Goal: Use online tool/utility: Utilize a website feature to perform a specific function

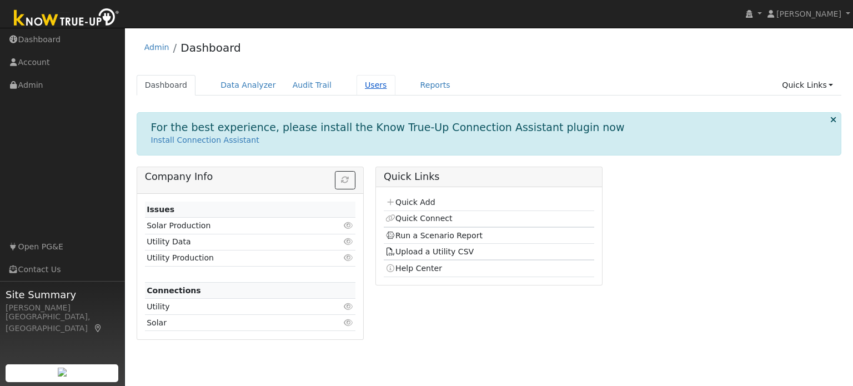
click at [362, 86] on link "Users" at bounding box center [376, 85] width 39 height 21
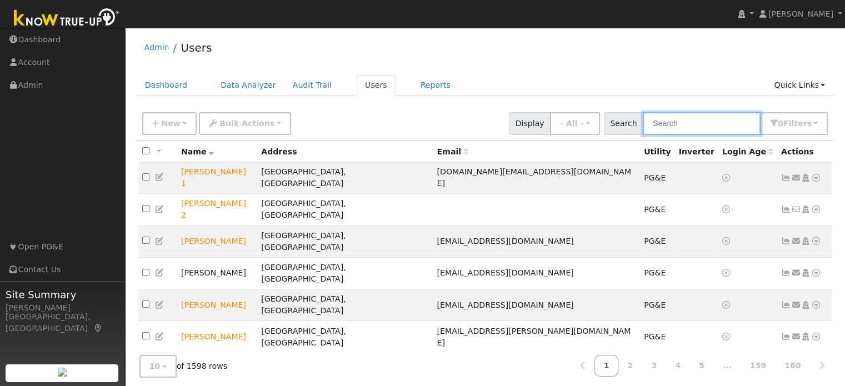
click at [678, 121] on input "text" at bounding box center [702, 123] width 118 height 23
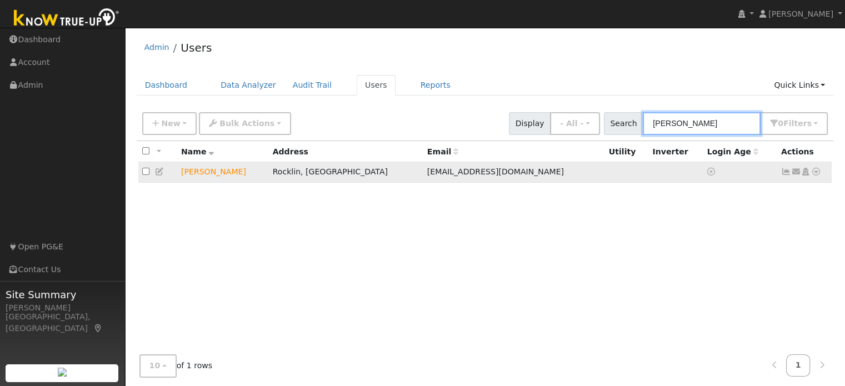
type input "andre lup"
click at [815, 173] on icon at bounding box center [816, 172] width 10 height 8
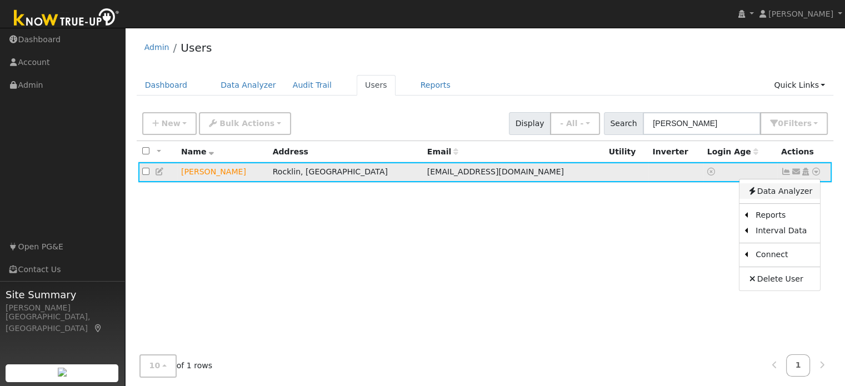
click at [782, 191] on link "Data Analyzer" at bounding box center [779, 191] width 81 height 16
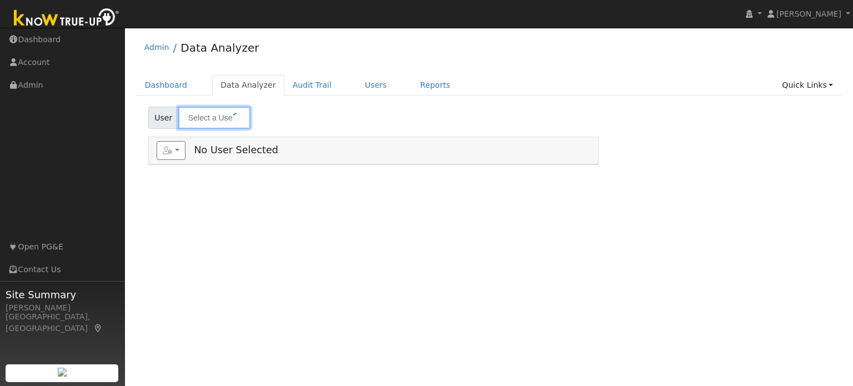
type input "[PERSON_NAME]"
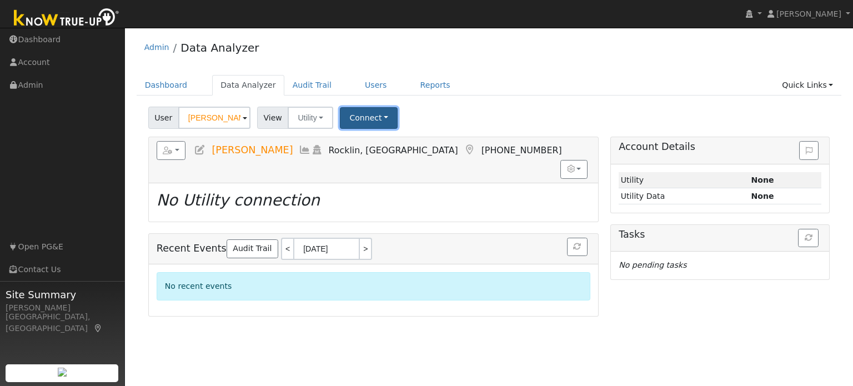
click at [363, 109] on button "Connect" at bounding box center [369, 118] width 58 height 22
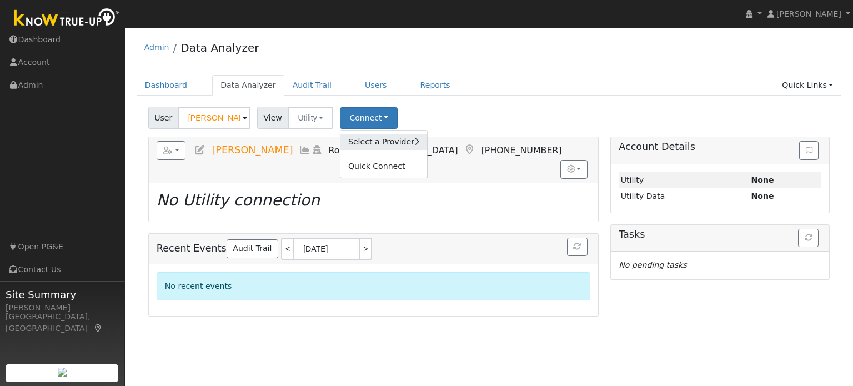
click at [370, 140] on link "Select a Provider" at bounding box center [384, 142] width 87 height 16
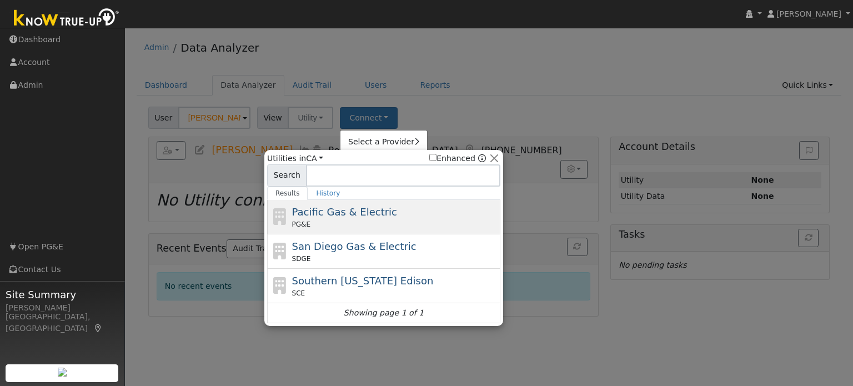
click at [293, 221] on span "PG&E" at bounding box center [301, 224] width 18 height 10
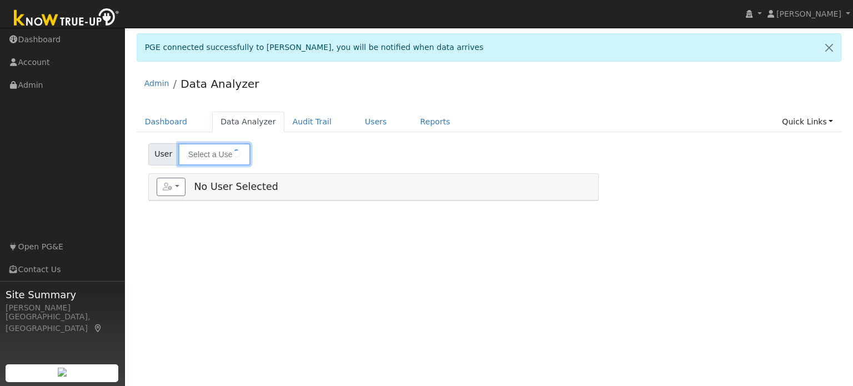
type input "[PERSON_NAME]"
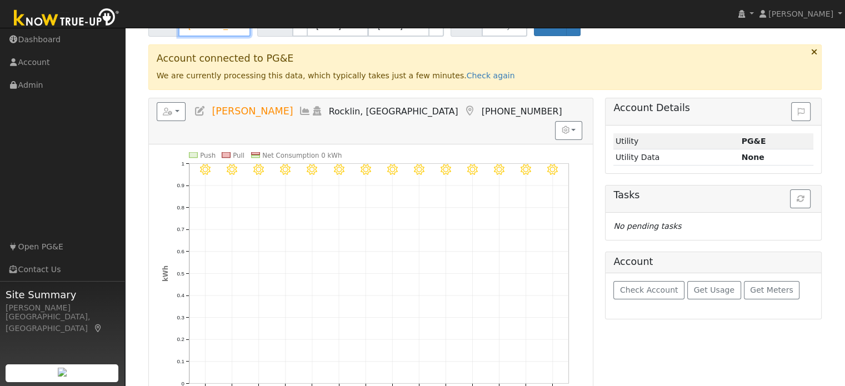
scroll to position [129, 0]
click at [799, 198] on icon "button" at bounding box center [801, 199] width 8 height 8
click at [467, 77] on link "Check again" at bounding box center [491, 75] width 48 height 9
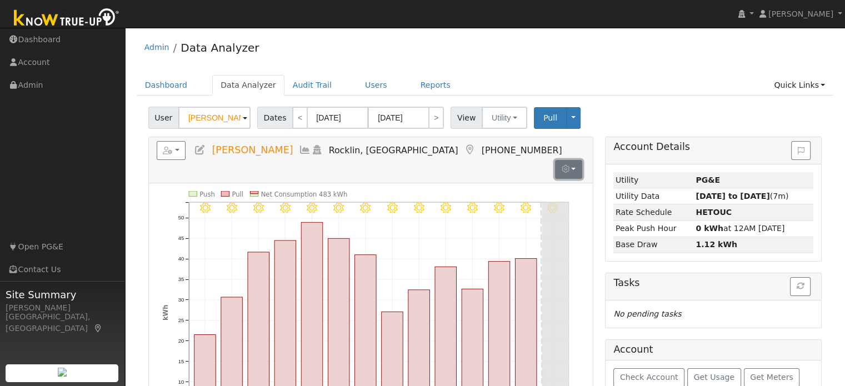
click at [572, 160] on button "button" at bounding box center [568, 169] width 27 height 19
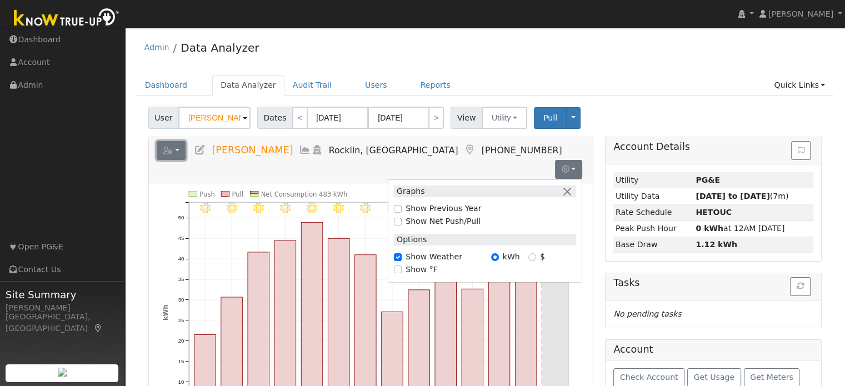
click at [162, 145] on button "button" at bounding box center [171, 150] width 29 height 19
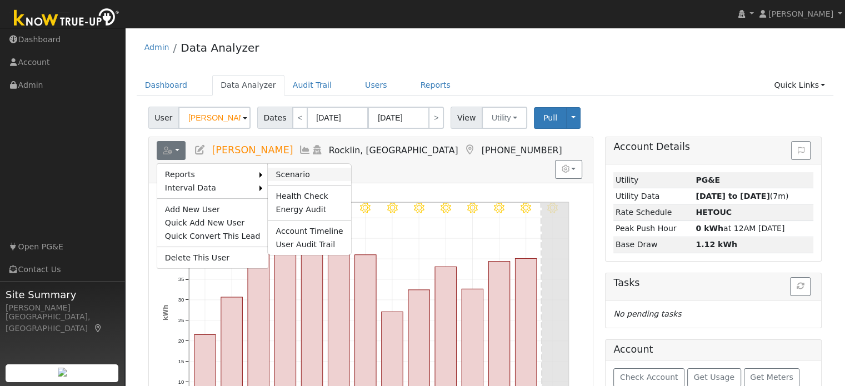
click at [269, 173] on link "Scenario" at bounding box center [309, 174] width 83 height 13
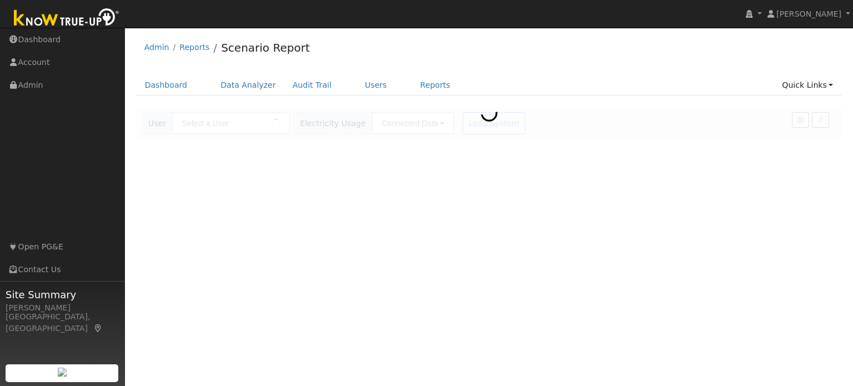
type input "[PERSON_NAME]"
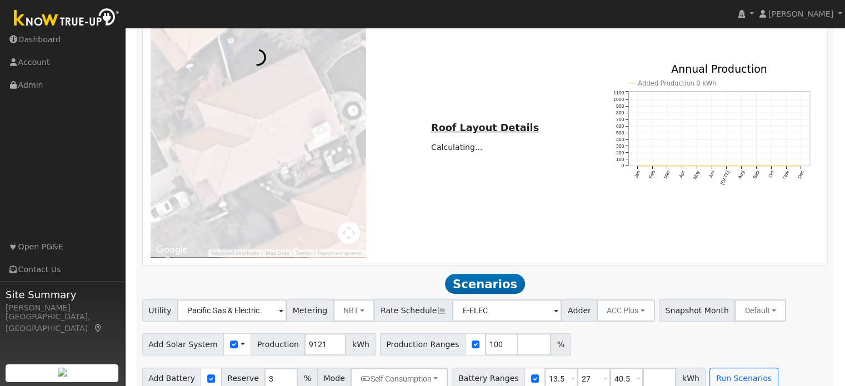
scroll to position [741, 0]
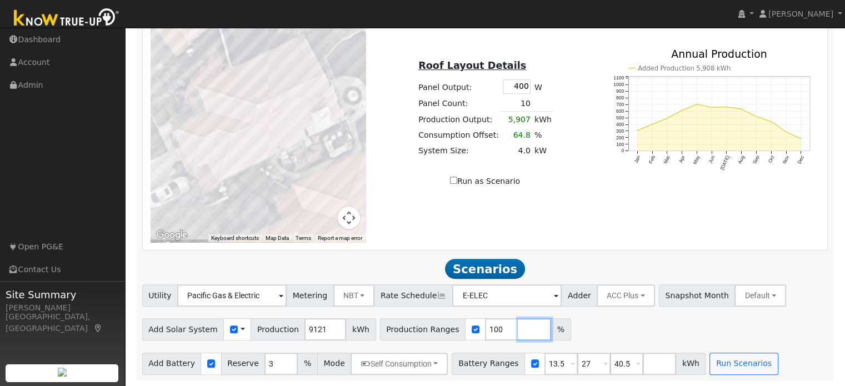
click at [518, 333] on input "number" at bounding box center [534, 329] width 33 height 22
click at [284, 137] on div at bounding box center [259, 117] width 216 height 250
click at [518, 336] on input "number" at bounding box center [534, 329] width 33 height 22
type input "136"
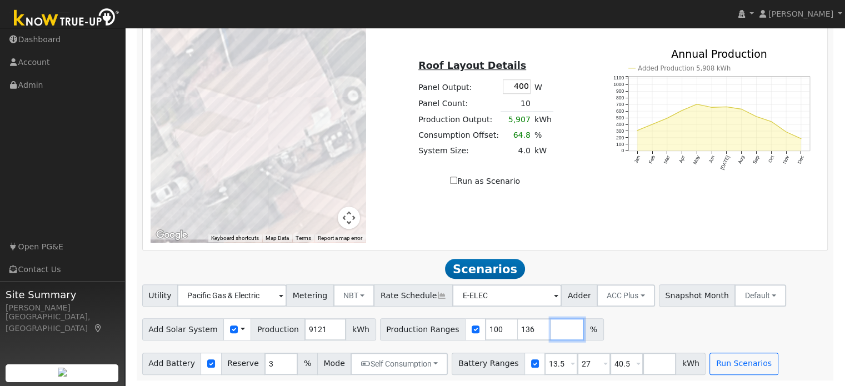
click at [551, 336] on input "number" at bounding box center [567, 329] width 33 height 22
type input "150"
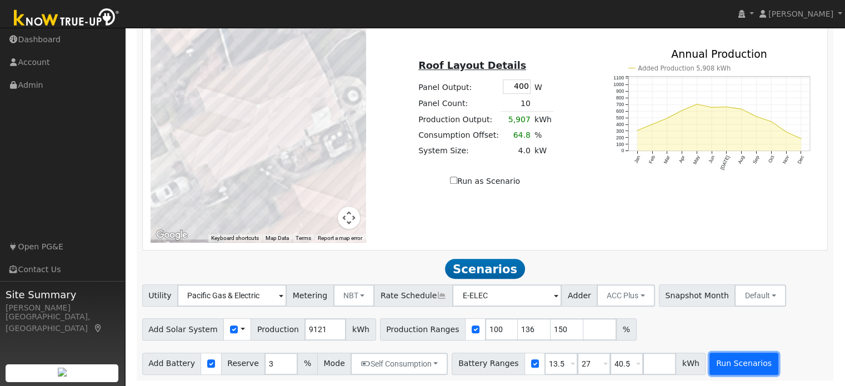
click at [709, 370] on button "Run Scenarios" at bounding box center [743, 364] width 68 height 22
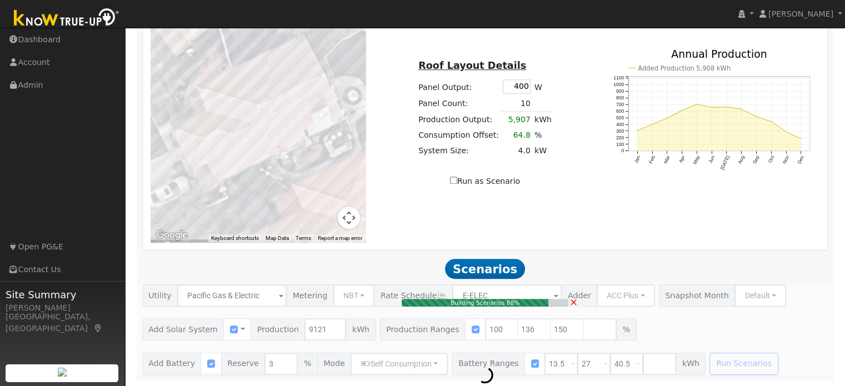
type input "9.1"
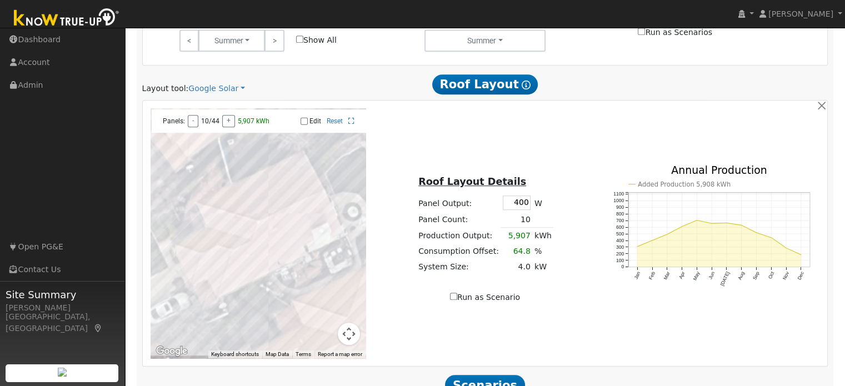
scroll to position [624, 0]
click at [305, 121] on input "Edit" at bounding box center [304, 122] width 7 height 8
checkbox input "false"
click at [219, 88] on link "Google Solar" at bounding box center [216, 89] width 57 height 12
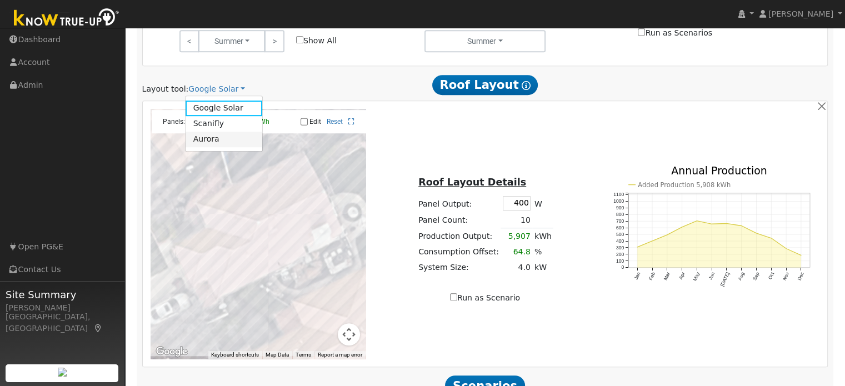
click at [216, 140] on link "Aurora" at bounding box center [224, 140] width 77 height 16
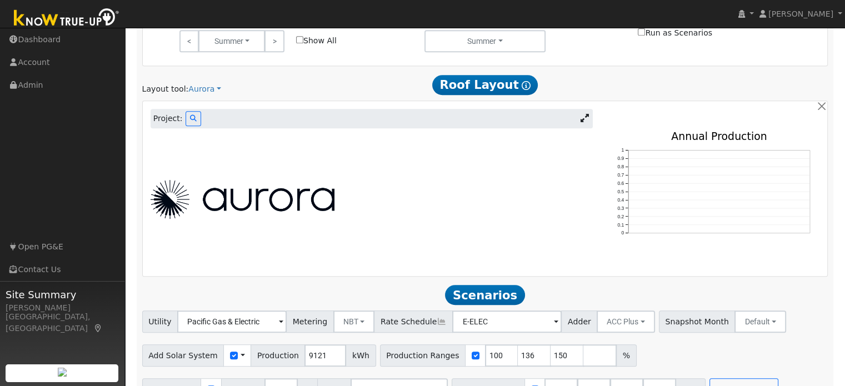
click at [387, 216] on div at bounding box center [371, 199] width 454 height 39
click at [190, 120] on icon at bounding box center [193, 118] width 7 height 7
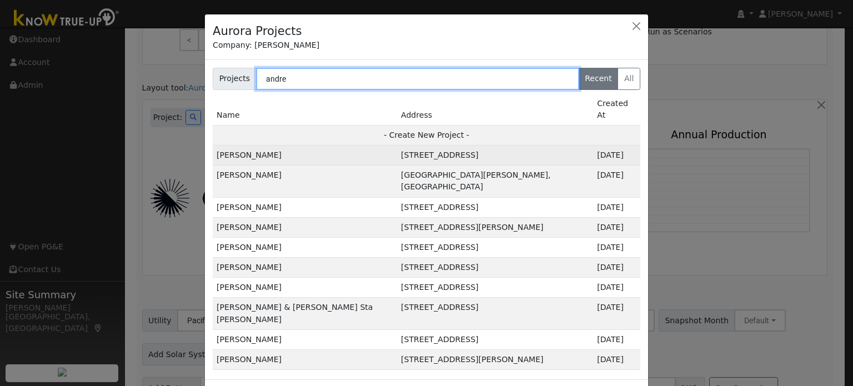
type input "andre"
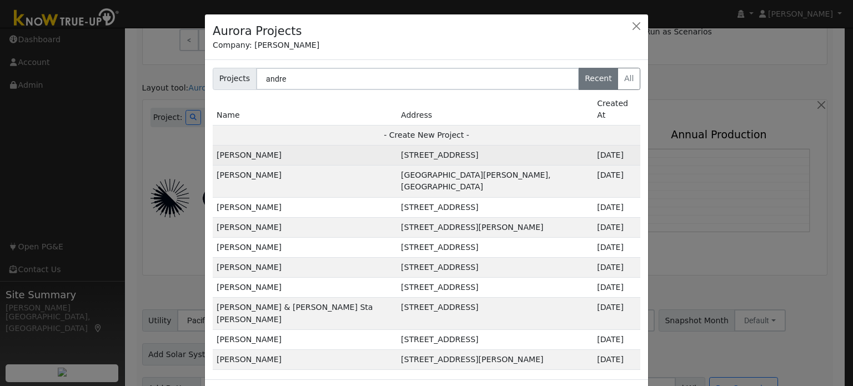
click at [397, 146] on td "[STREET_ADDRESS]" at bounding box center [495, 156] width 196 height 20
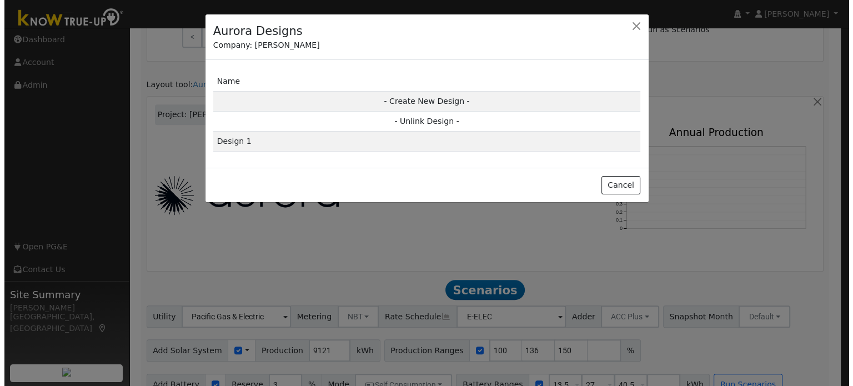
scroll to position [627, 0]
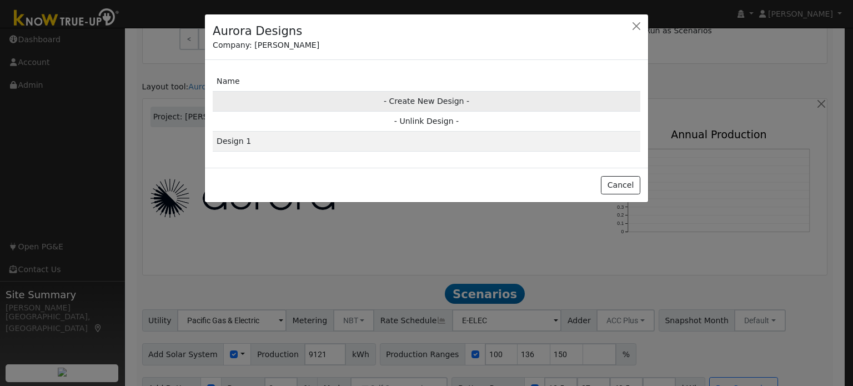
click at [429, 101] on td "- Create New Design -" at bounding box center [427, 101] width 428 height 20
type input "Design"
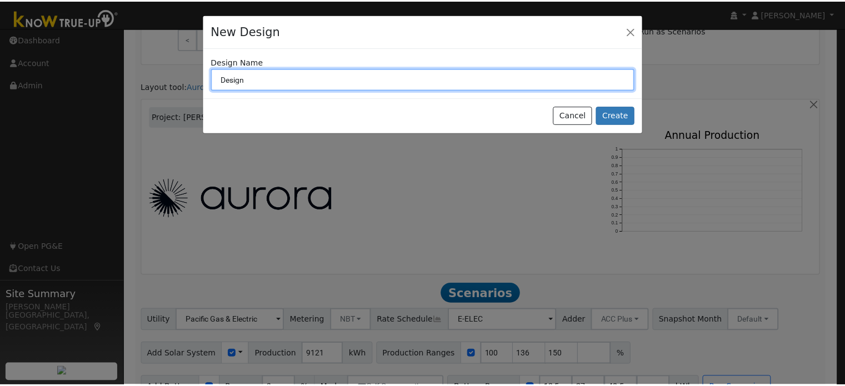
scroll to position [628, 0]
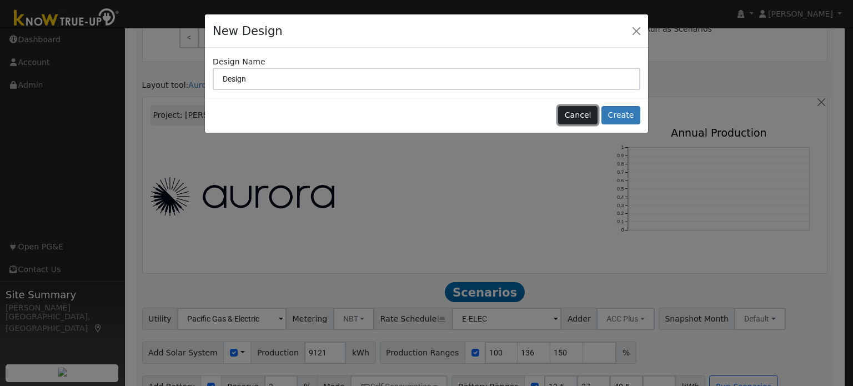
click at [573, 117] on button "Cancel" at bounding box center [577, 115] width 39 height 19
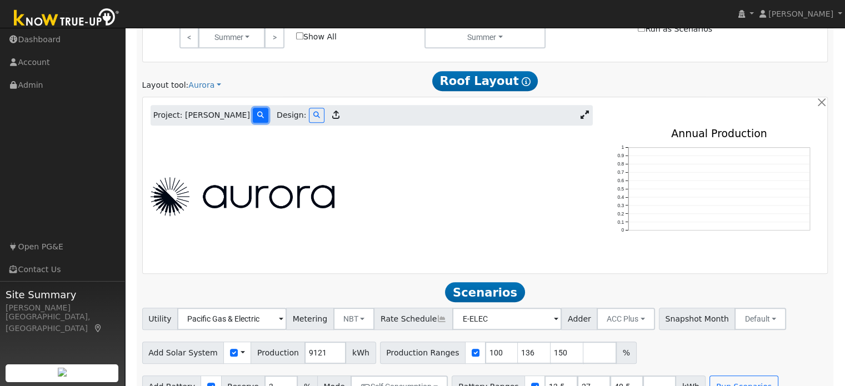
click at [257, 116] on icon at bounding box center [260, 115] width 7 height 7
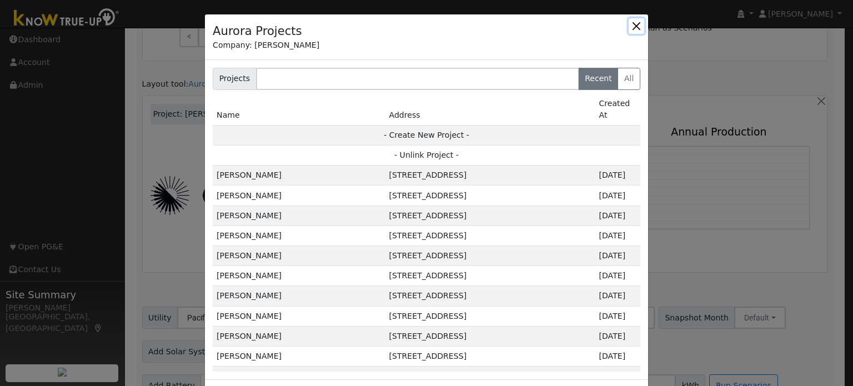
click at [635, 23] on button "button" at bounding box center [637, 26] width 16 height 16
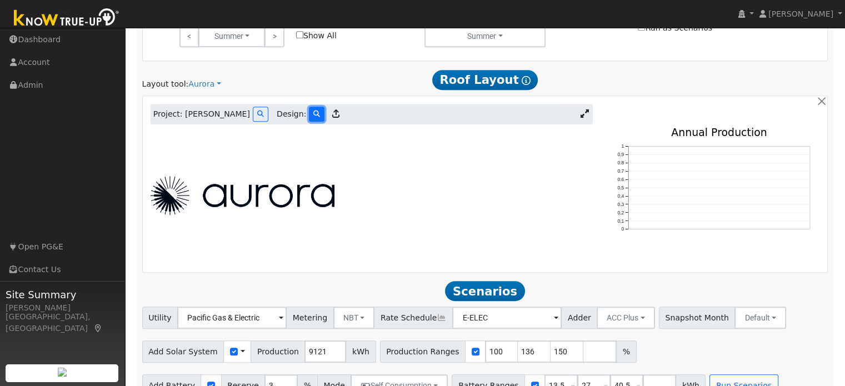
click at [313, 116] on icon at bounding box center [316, 114] width 7 height 7
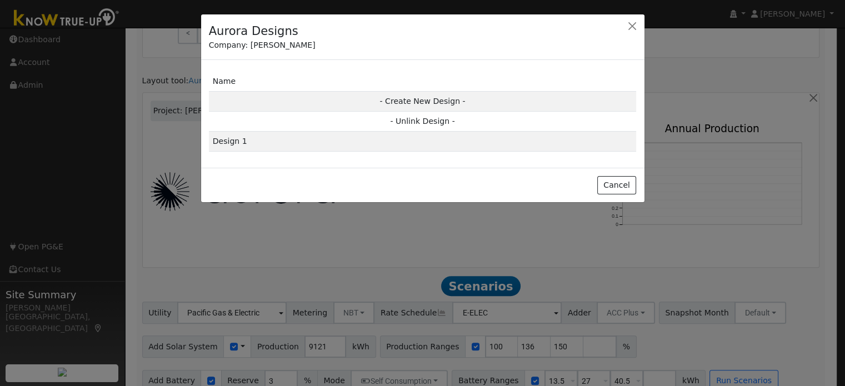
scroll to position [631, 0]
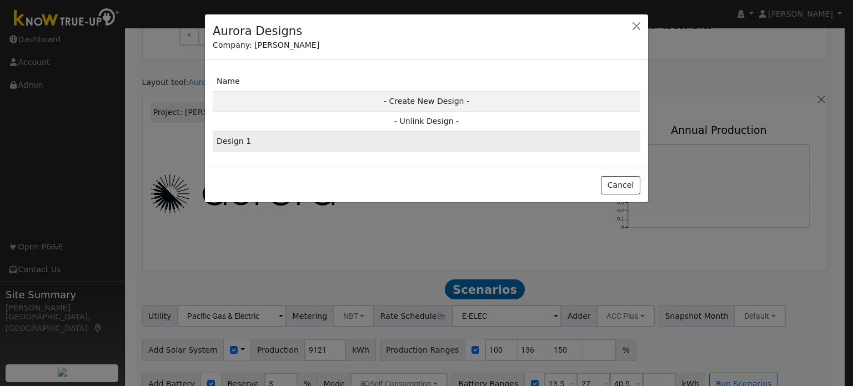
click at [353, 141] on td "Design 1" at bounding box center [427, 142] width 428 height 20
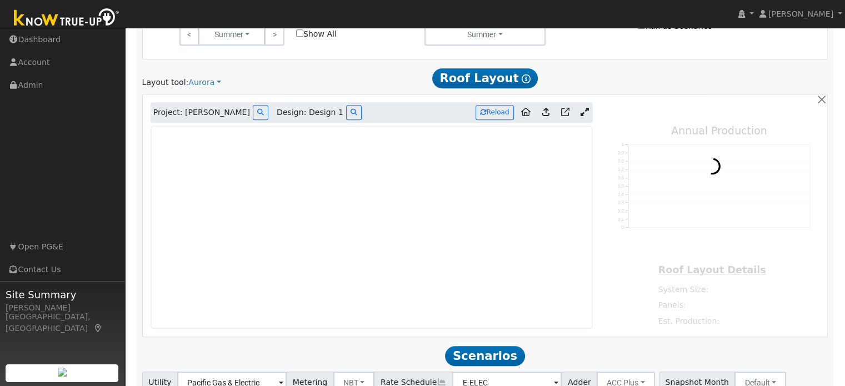
type input "11784"
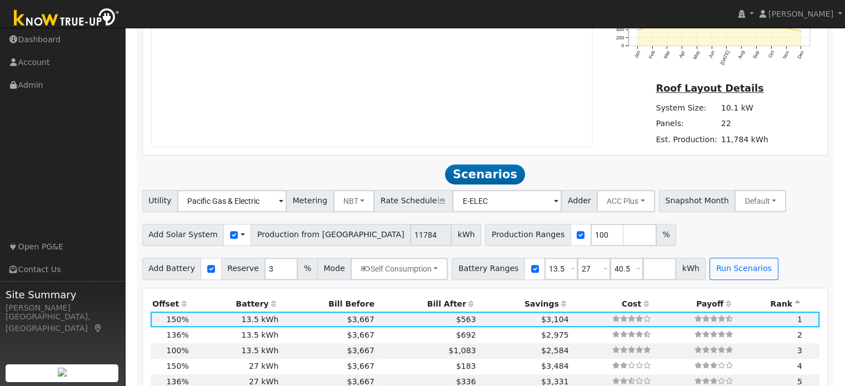
scroll to position [818, 0]
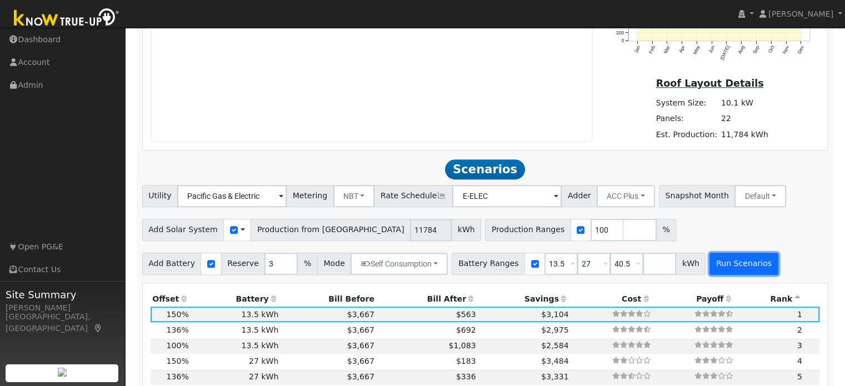
click at [725, 266] on button "Run Scenarios" at bounding box center [743, 264] width 68 height 22
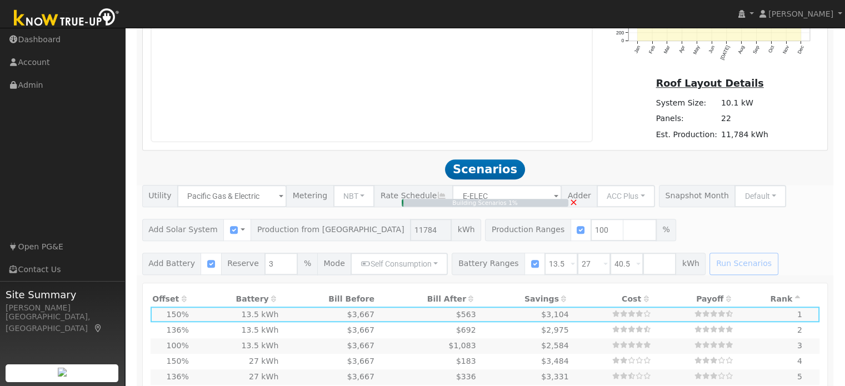
type input "7.9"
type input "$27,496"
type input "$13,109"
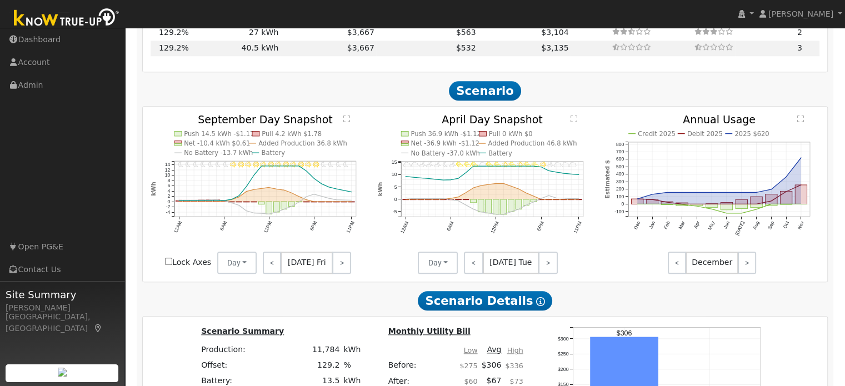
scroll to position [1126, 0]
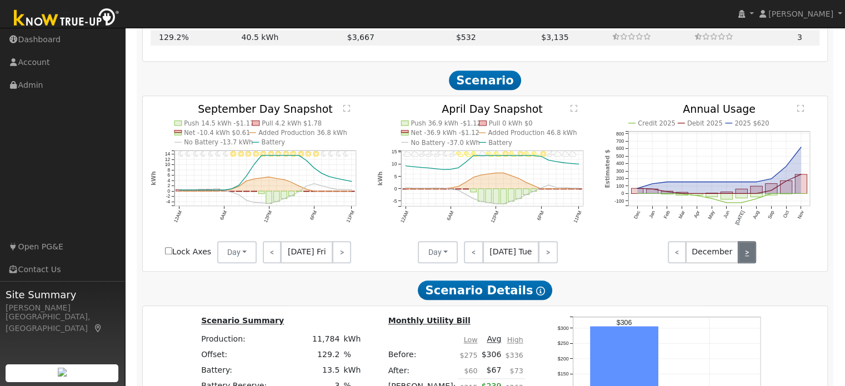
click at [748, 252] on link ">" at bounding box center [747, 252] width 18 height 22
click at [748, 253] on link ">" at bounding box center [747, 252] width 18 height 22
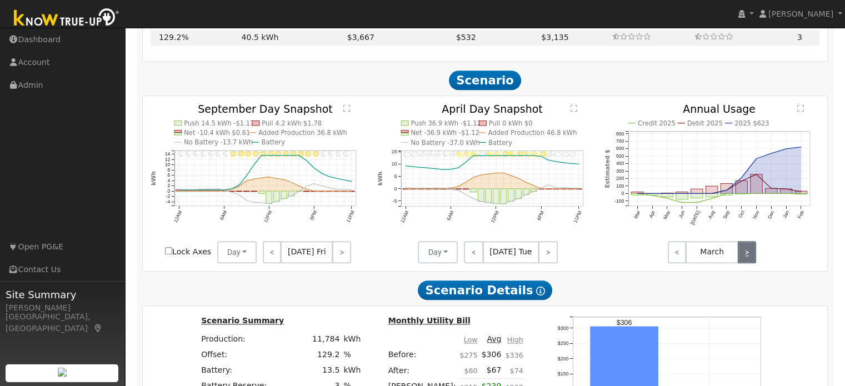
click at [748, 253] on link ">" at bounding box center [747, 252] width 18 height 22
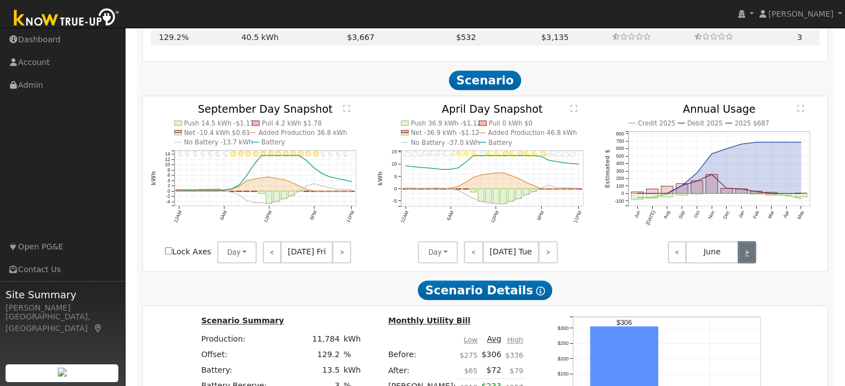
click at [748, 253] on link ">" at bounding box center [747, 252] width 18 height 22
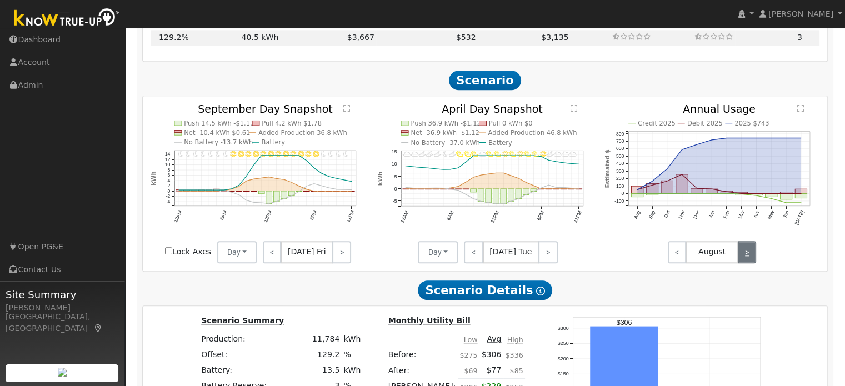
click at [748, 253] on link ">" at bounding box center [747, 252] width 18 height 22
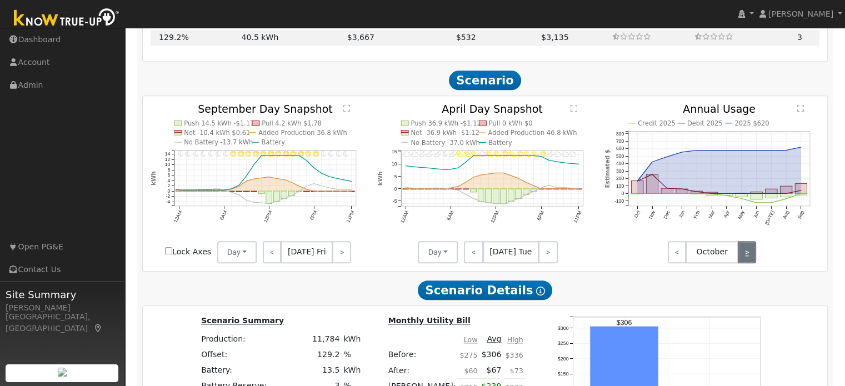
click at [748, 253] on link ">" at bounding box center [747, 252] width 18 height 22
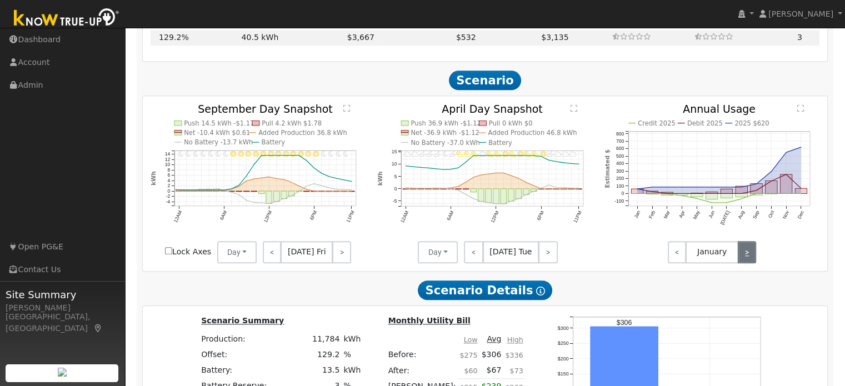
click at [748, 253] on link ">" at bounding box center [747, 252] width 18 height 22
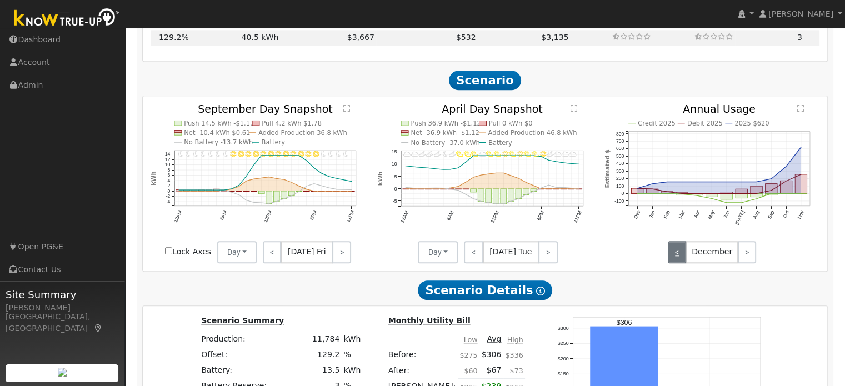
click at [679, 250] on link "<" at bounding box center [677, 252] width 18 height 22
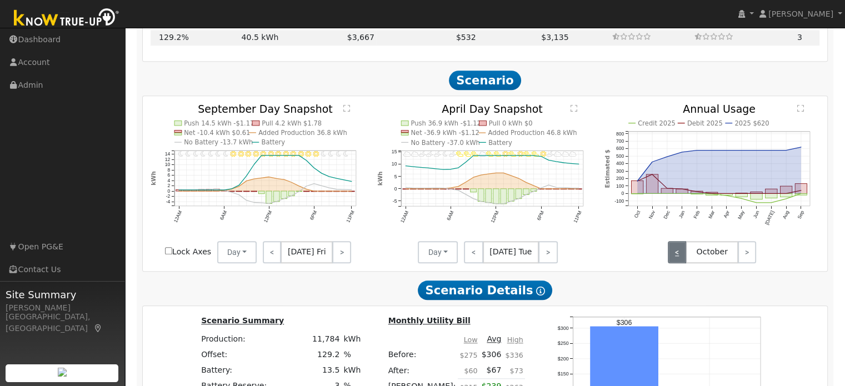
click at [679, 250] on link "<" at bounding box center [677, 252] width 18 height 22
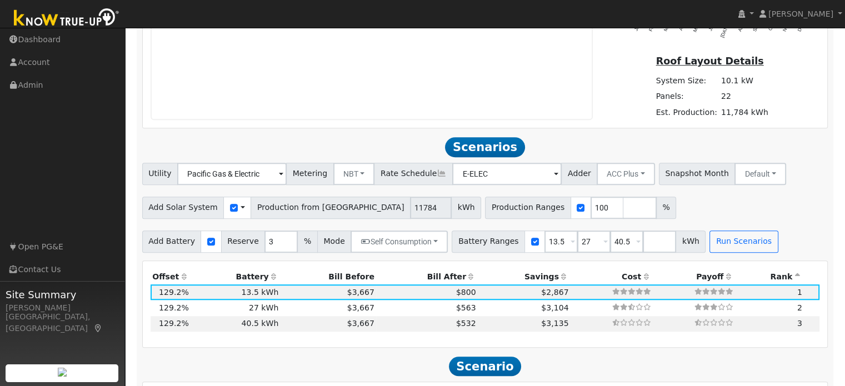
scroll to position [840, 0]
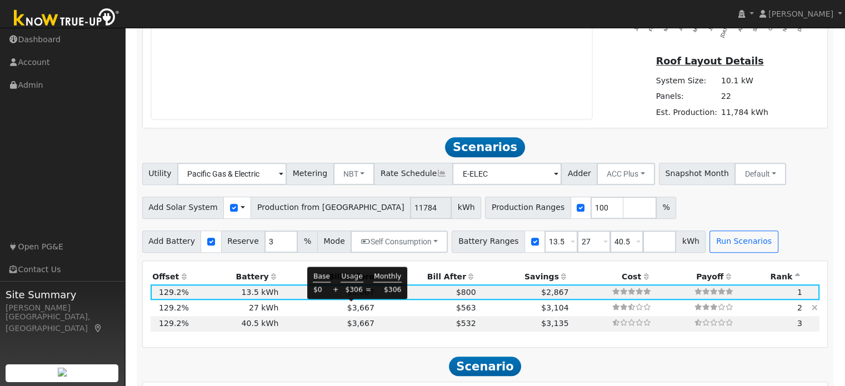
click at [347, 309] on span "$3,667" at bounding box center [360, 307] width 27 height 9
type input "$32,400"
type input "$17,969"
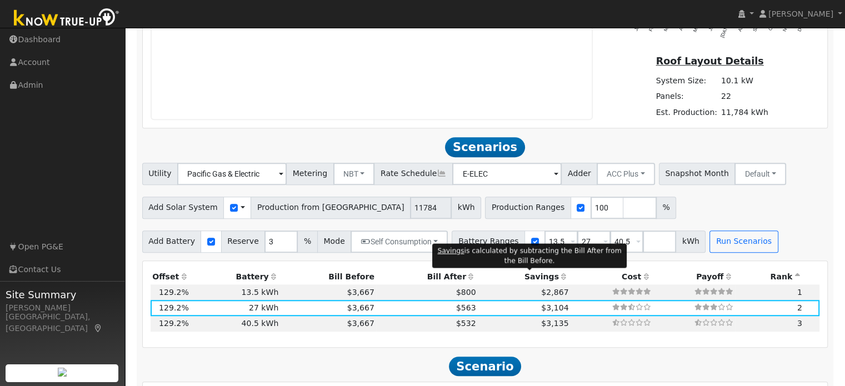
drag, startPoint x: 451, startPoint y: 333, endPoint x: 573, endPoint y: 259, distance: 142.8
click at [573, 259] on div "Scenario Report Powered by Know True-Up ® Notes: ** 5 months with missing consu…" at bounding box center [485, 179] width 697 height 1717
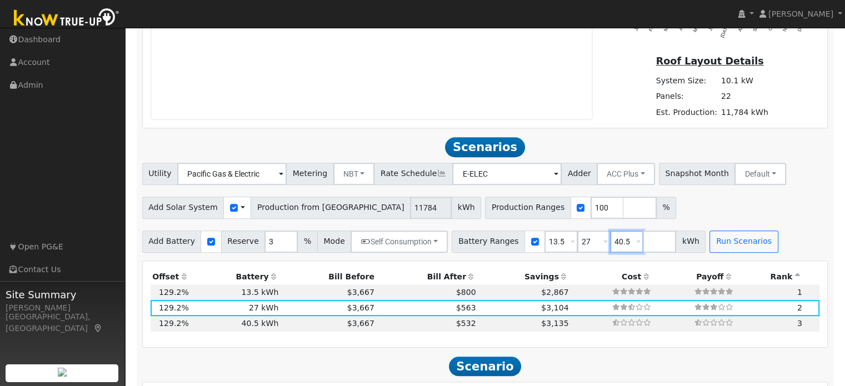
click at [610, 239] on input "40.5" at bounding box center [626, 242] width 33 height 22
click at [207, 239] on input "checkbox" at bounding box center [211, 242] width 8 height 8
checkbox input "false"
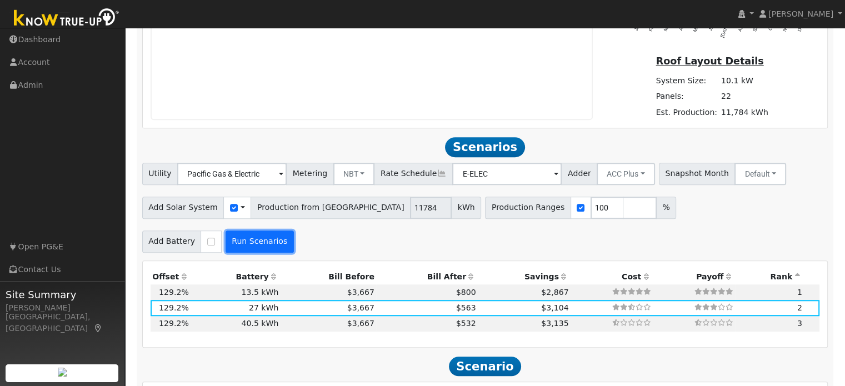
click at [258, 242] on button "Run Scenarios" at bounding box center [260, 242] width 68 height 22
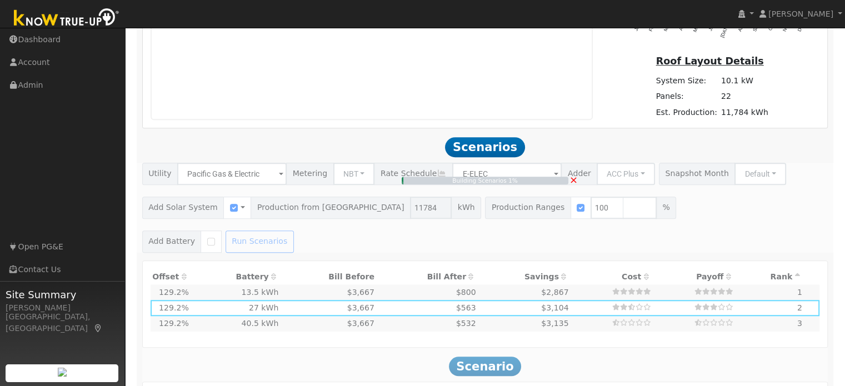
type input "$8,249"
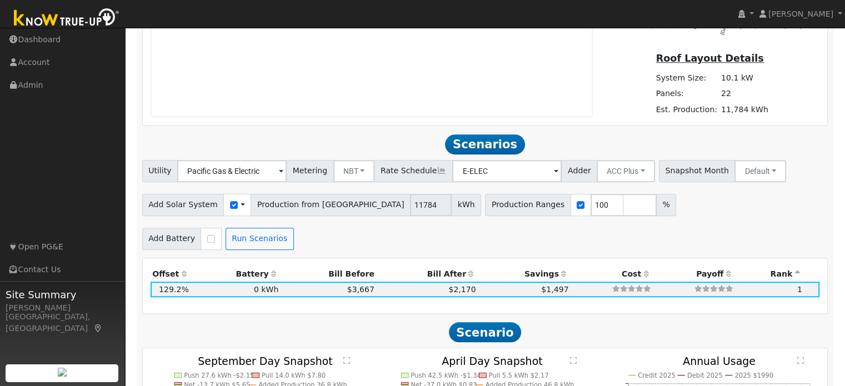
scroll to position [842, 0]
click at [207, 240] on input "checkbox" at bounding box center [211, 240] width 8 height 8
checkbox input "true"
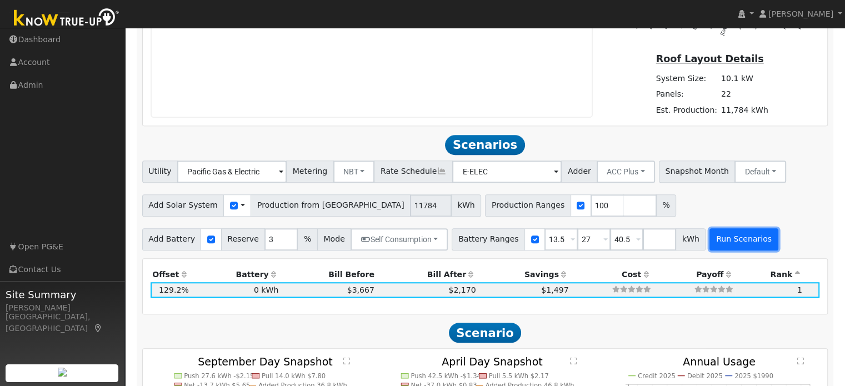
click at [718, 242] on button "Run Scenarios" at bounding box center [743, 239] width 68 height 22
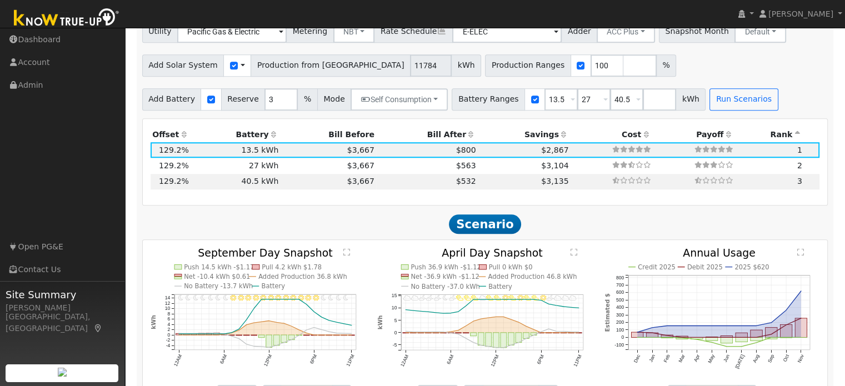
scroll to position [980, 0]
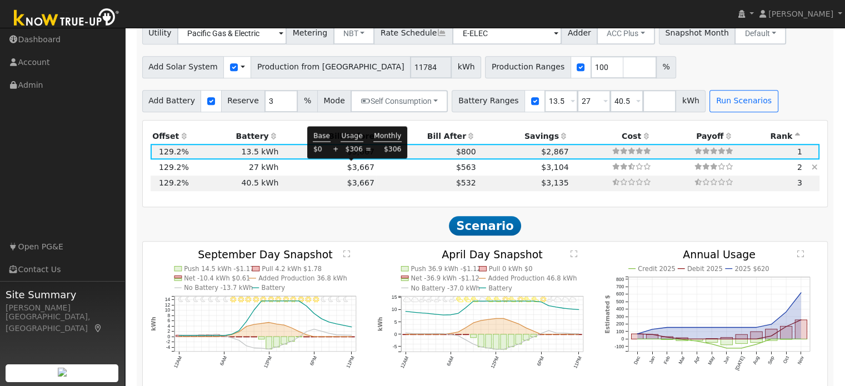
click at [347, 168] on span "$3,667" at bounding box center [360, 167] width 27 height 9
type input "$17,969"
type input "$32,400"
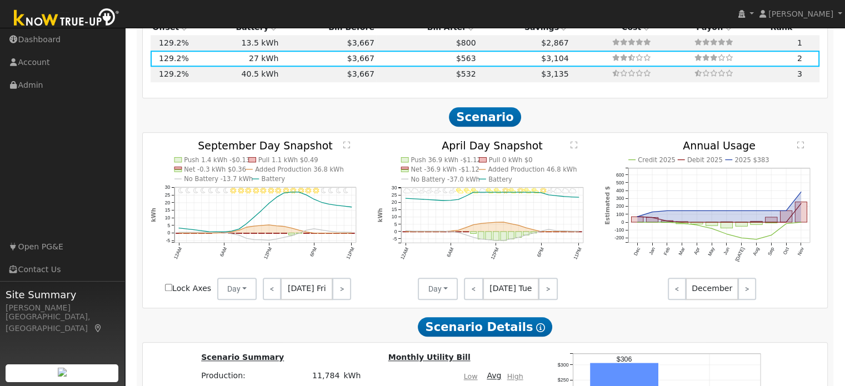
scroll to position [1090, 0]
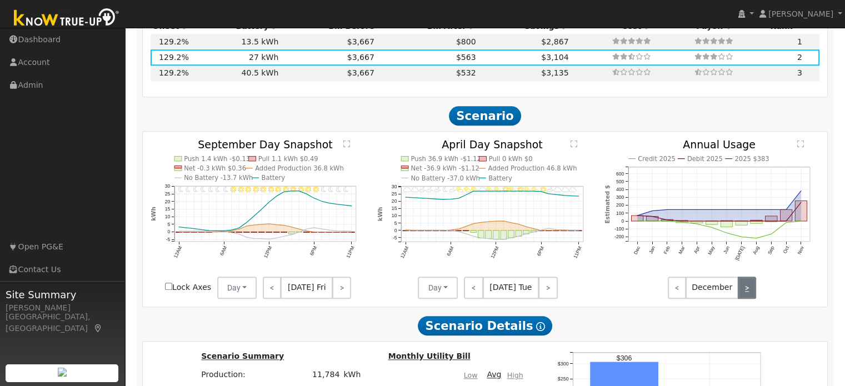
click at [745, 288] on link ">" at bounding box center [747, 288] width 18 height 22
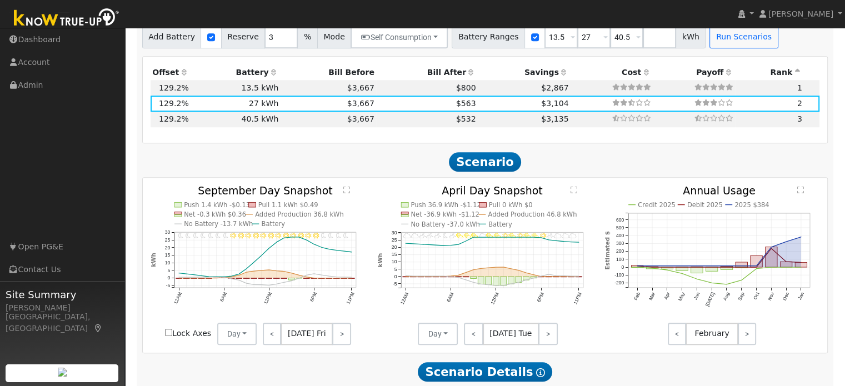
scroll to position [1043, 0]
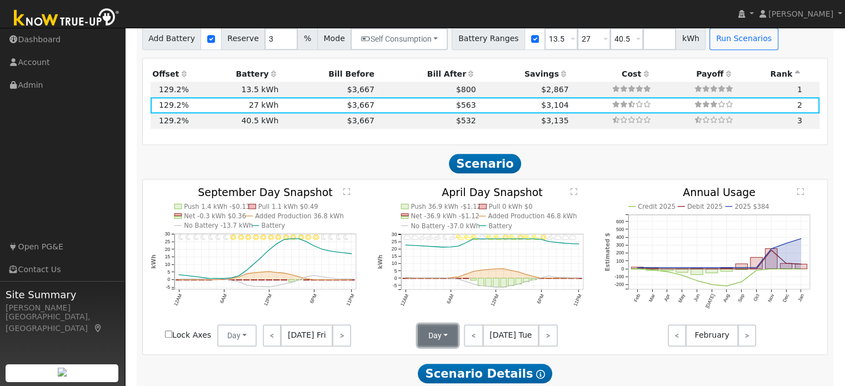
click at [438, 336] on button "Day" at bounding box center [438, 335] width 40 height 22
click at [446, 312] on link "Month Average" at bounding box center [456, 311] width 77 height 16
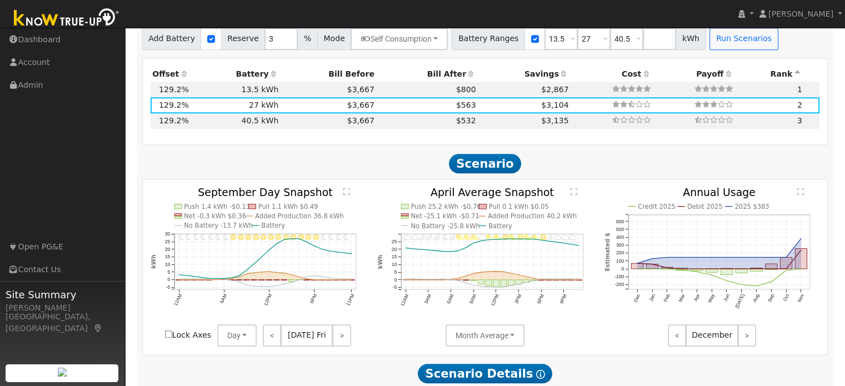
click at [573, 192] on text "" at bounding box center [573, 192] width 7 height 8
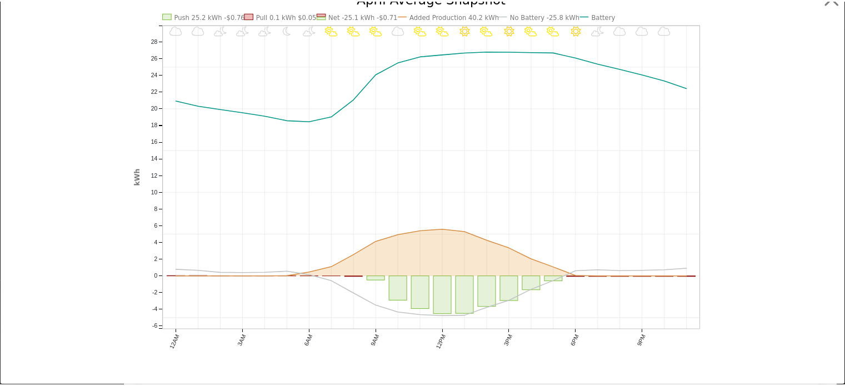
scroll to position [0, 0]
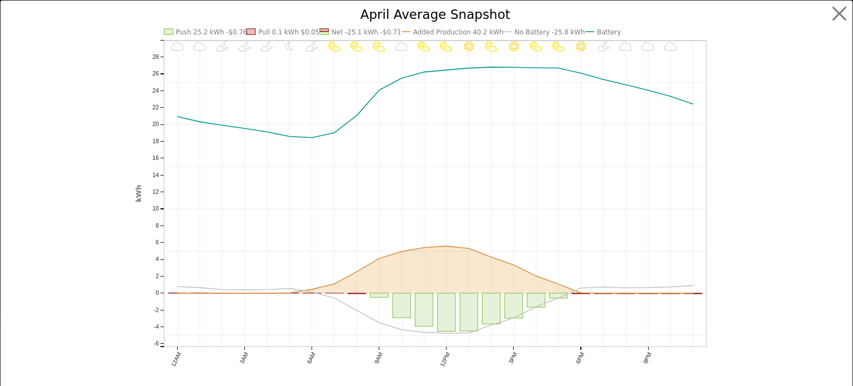
click at [384, 17] on text "April Average Snapshot" at bounding box center [436, 14] width 150 height 14
click at [432, 168] on icon "Invalid date - undefined Invalid date - MostlyCloudy Invalid date - MostlyCloud…" at bounding box center [426, 202] width 583 height 389
click at [832, 17] on button "button" at bounding box center [839, 13] width 21 height 21
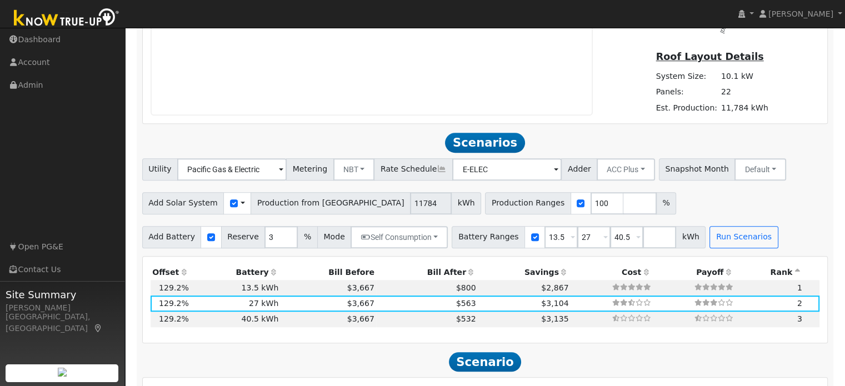
scroll to position [844, 0]
click at [734, 168] on button "Default" at bounding box center [760, 170] width 52 height 22
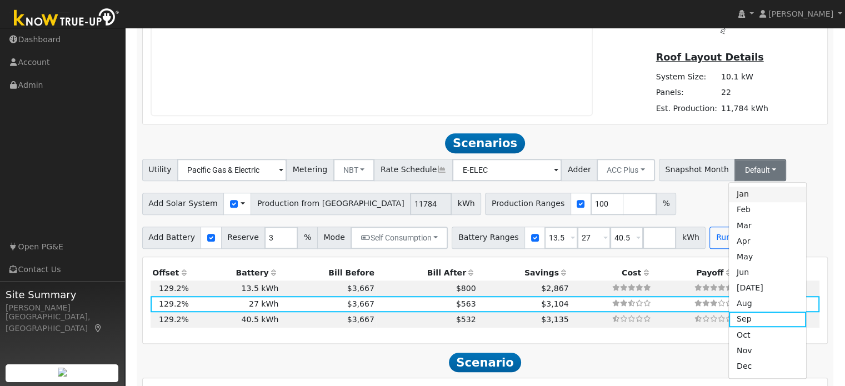
click at [729, 196] on link "Jan" at bounding box center [767, 195] width 77 height 16
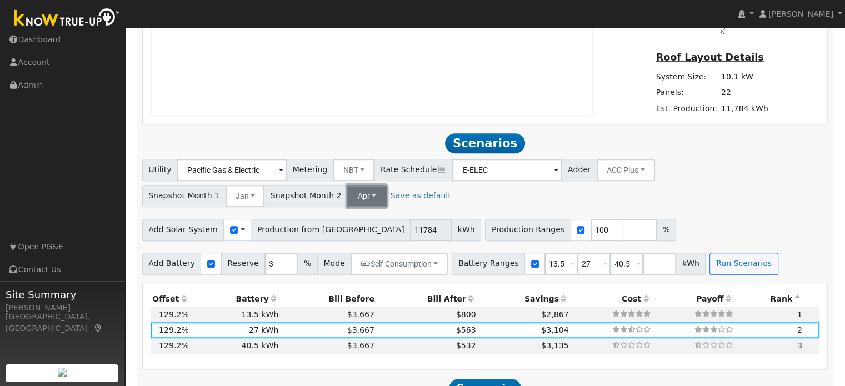
click at [347, 193] on button "Apr" at bounding box center [366, 196] width 39 height 22
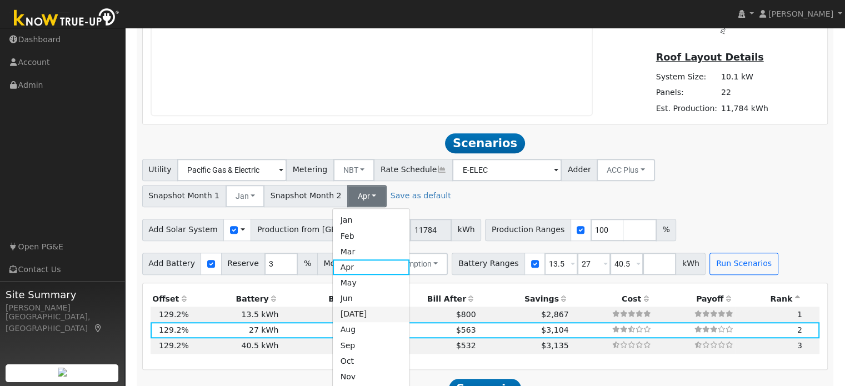
click at [351, 315] on link "[DATE]" at bounding box center [371, 315] width 77 height 16
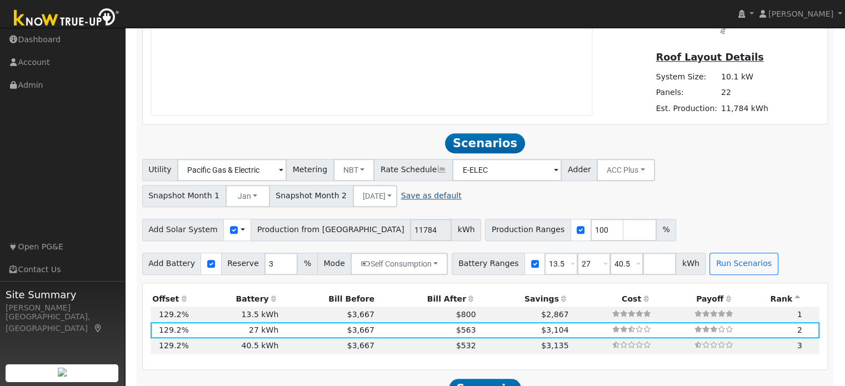
click at [409, 199] on link "Save as default" at bounding box center [431, 196] width 61 height 12
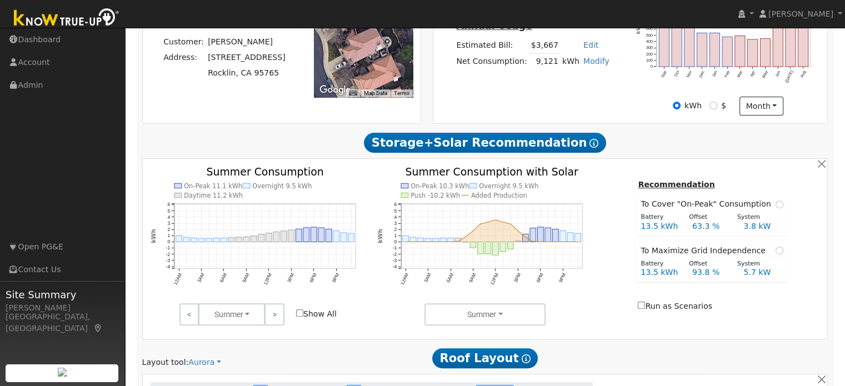
scroll to position [354, 0]
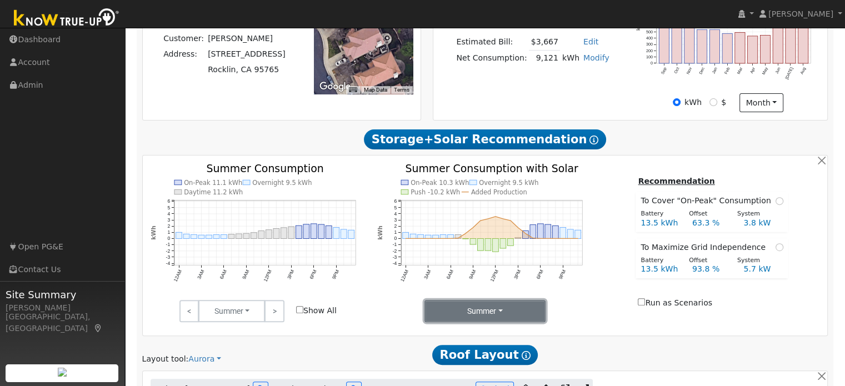
click at [497, 313] on button "Summer" at bounding box center [485, 311] width 122 height 22
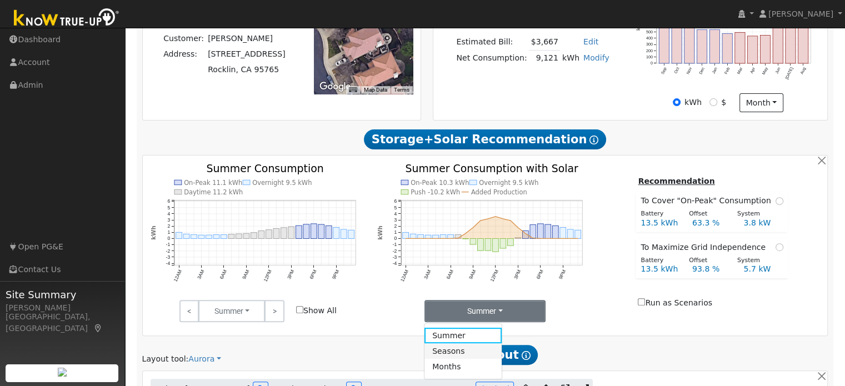
click at [460, 353] on link "Seasons" at bounding box center [462, 351] width 77 height 16
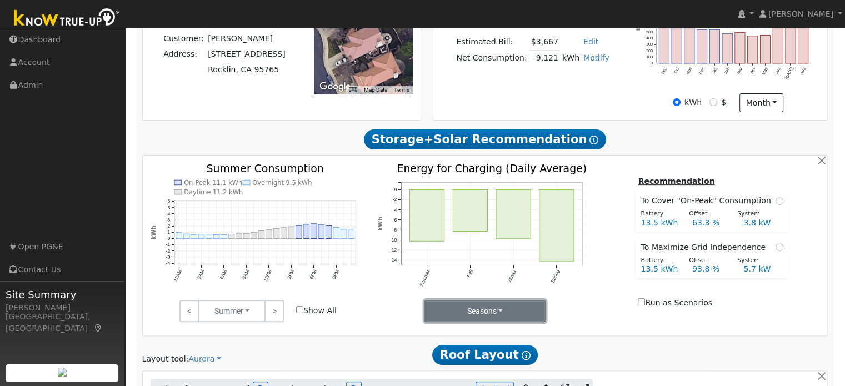
click at [489, 314] on button "Seasons" at bounding box center [485, 311] width 122 height 22
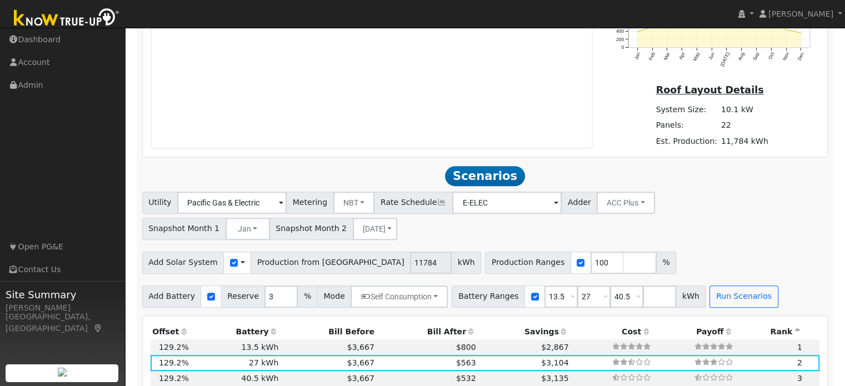
scroll to position [815, 0]
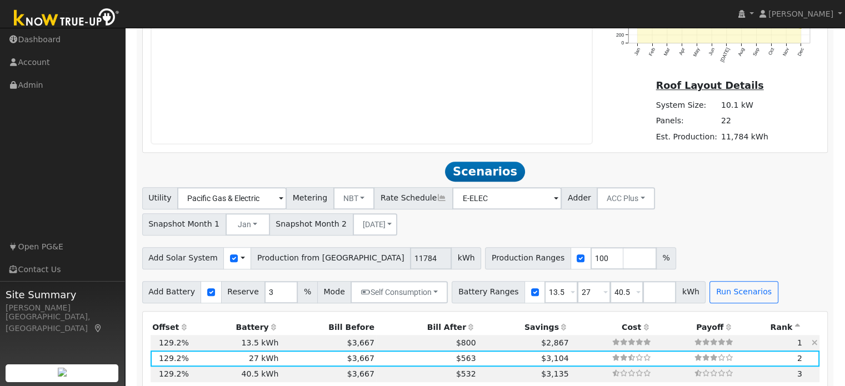
click at [363, 338] on td "$3,667" at bounding box center [329, 343] width 96 height 16
type input "$13,109"
type input "$16,200"
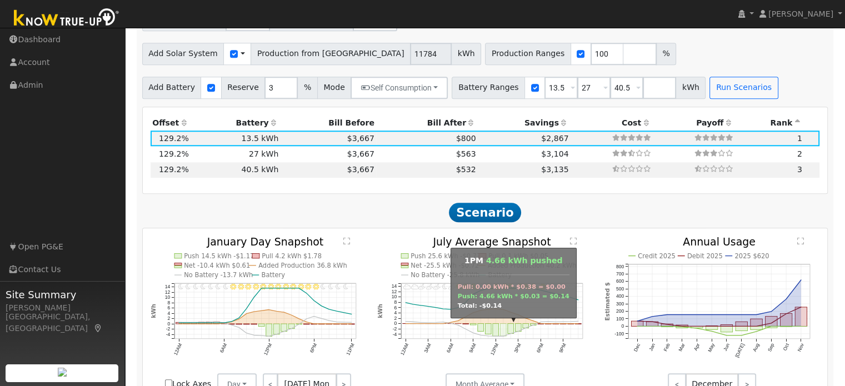
scroll to position [1024, 0]
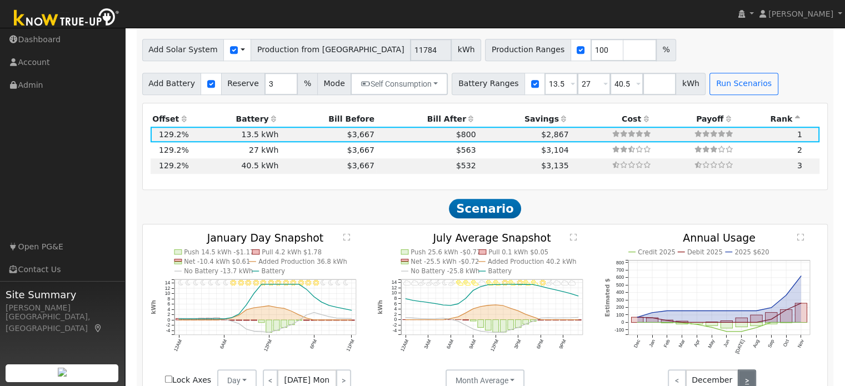
click at [742, 375] on link ">" at bounding box center [747, 380] width 18 height 22
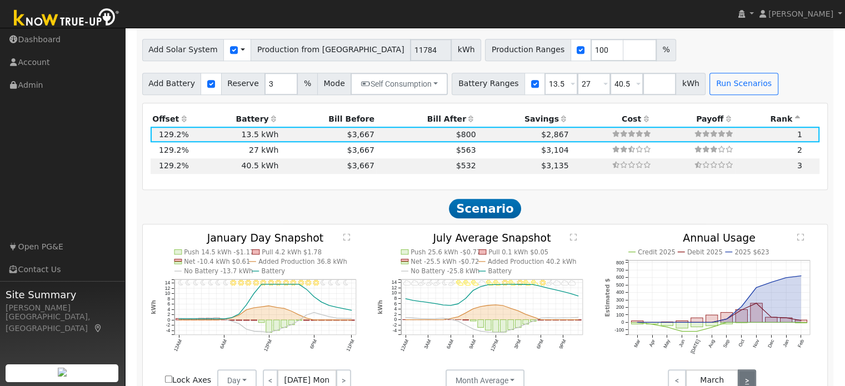
click at [742, 375] on link ">" at bounding box center [747, 380] width 18 height 22
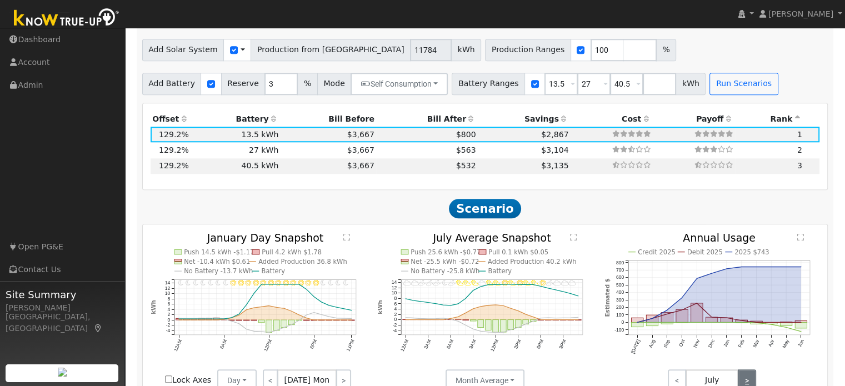
click at [742, 375] on link ">" at bounding box center [747, 380] width 18 height 22
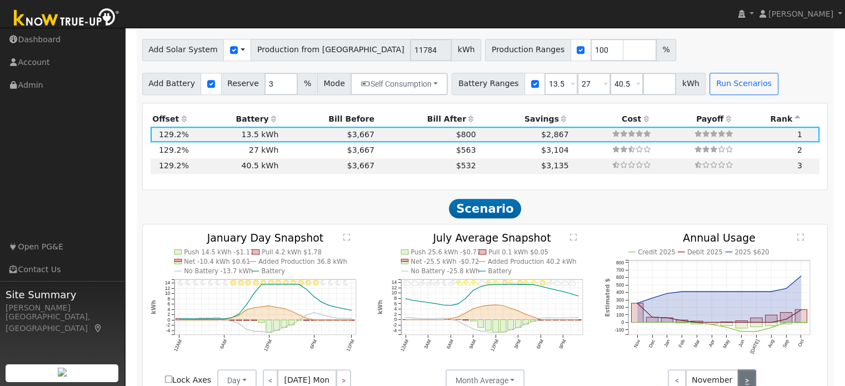
click at [742, 375] on link ">" at bounding box center [747, 380] width 18 height 22
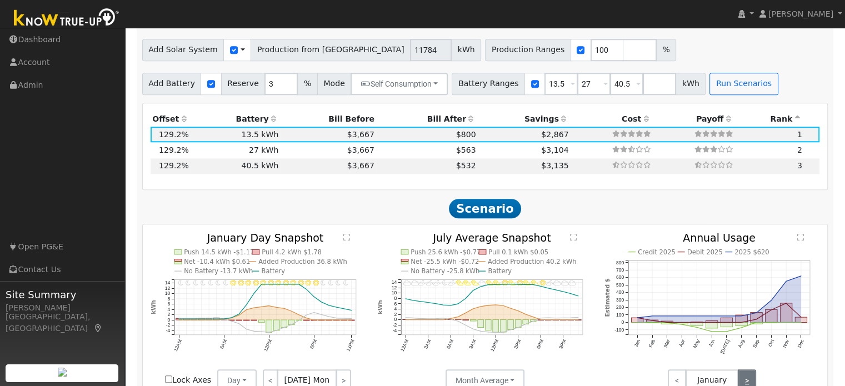
click at [742, 375] on link ">" at bounding box center [747, 380] width 18 height 22
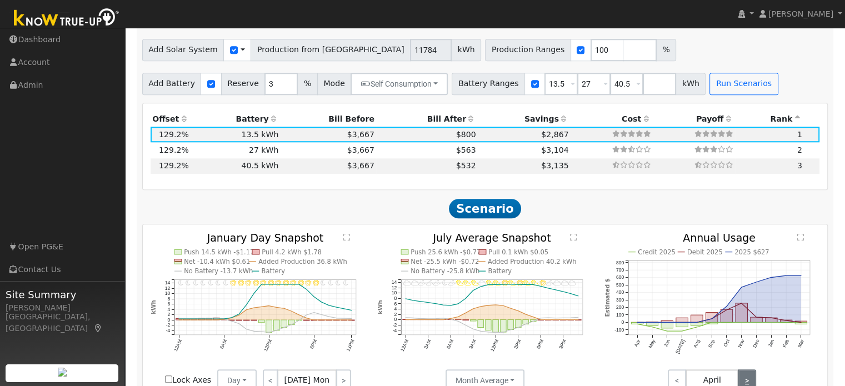
click at [742, 375] on link ">" at bounding box center [747, 380] width 18 height 22
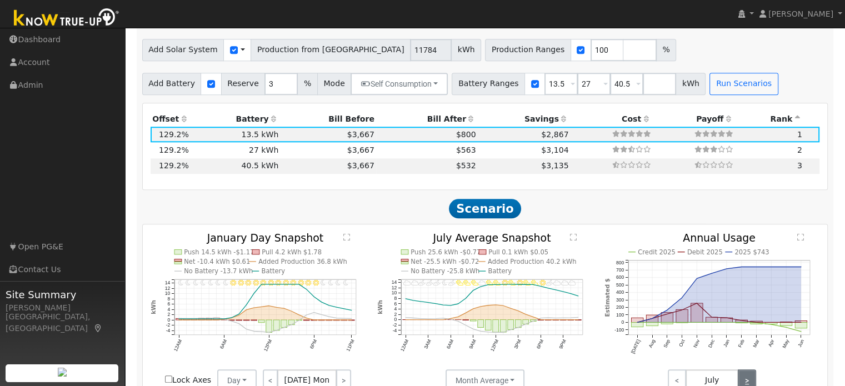
click at [742, 375] on link ">" at bounding box center [747, 380] width 18 height 22
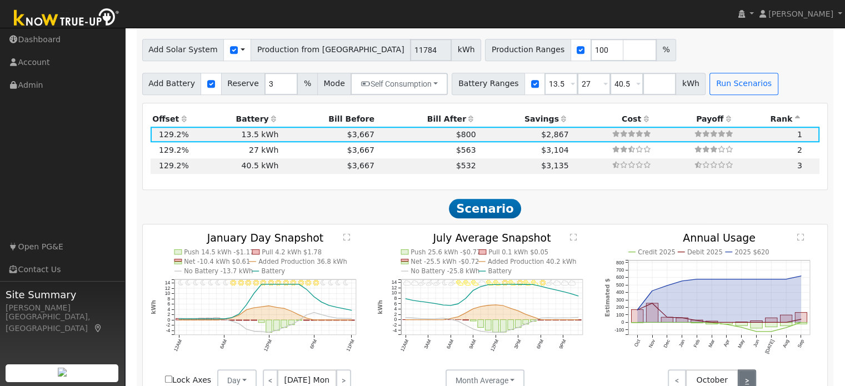
click at [742, 375] on link ">" at bounding box center [747, 380] width 18 height 22
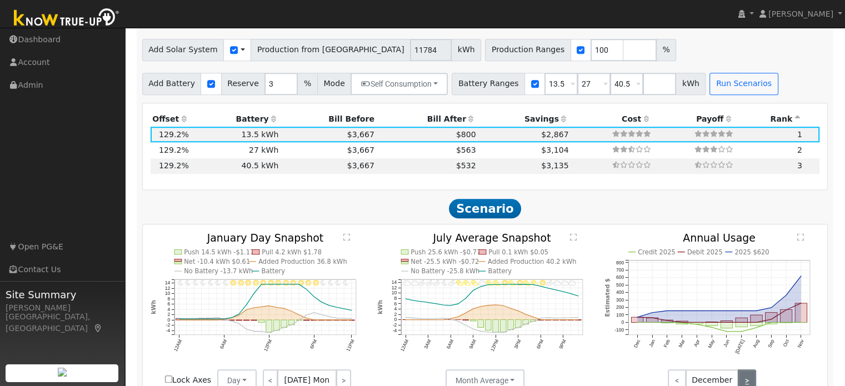
click at [742, 375] on link ">" at bounding box center [747, 380] width 18 height 22
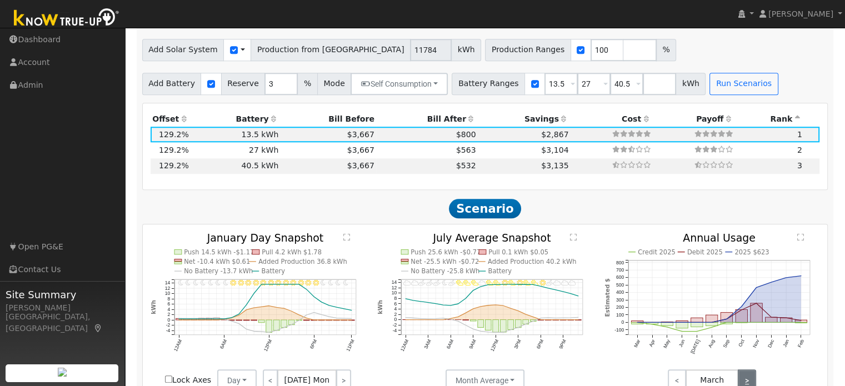
click at [742, 375] on link ">" at bounding box center [747, 380] width 18 height 22
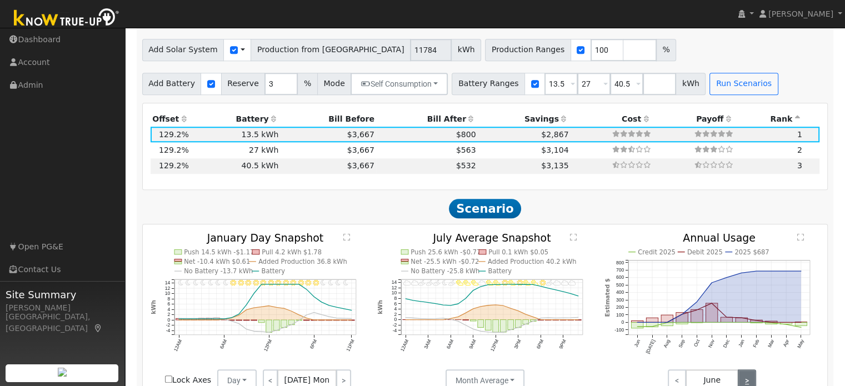
click at [742, 375] on link ">" at bounding box center [747, 380] width 18 height 22
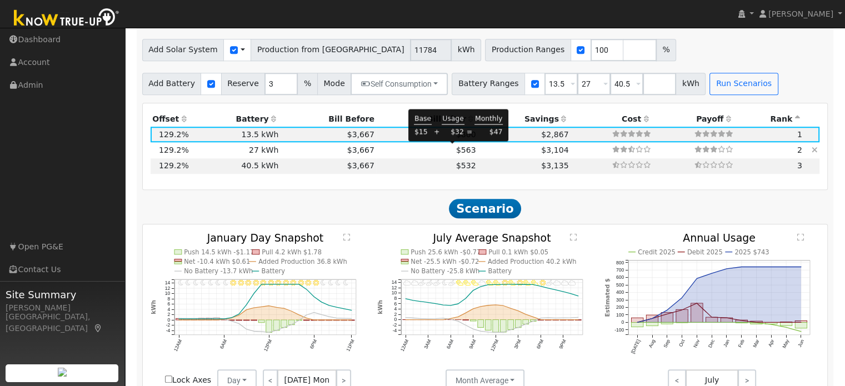
click at [456, 151] on span "$563" at bounding box center [466, 150] width 20 height 9
type input "$17,969"
type input "$32,400"
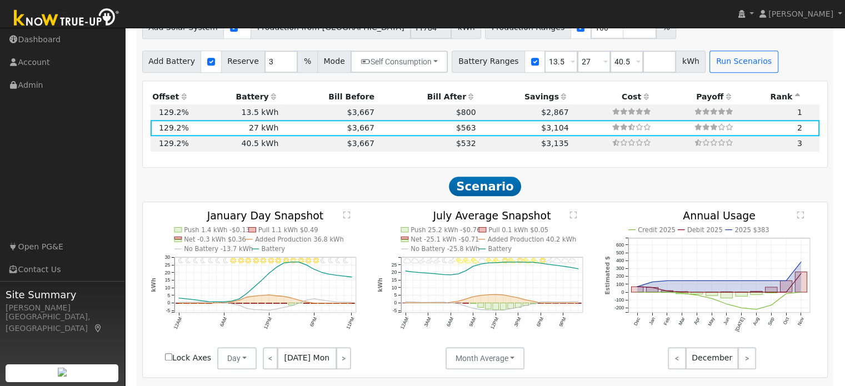
scroll to position [1048, 0]
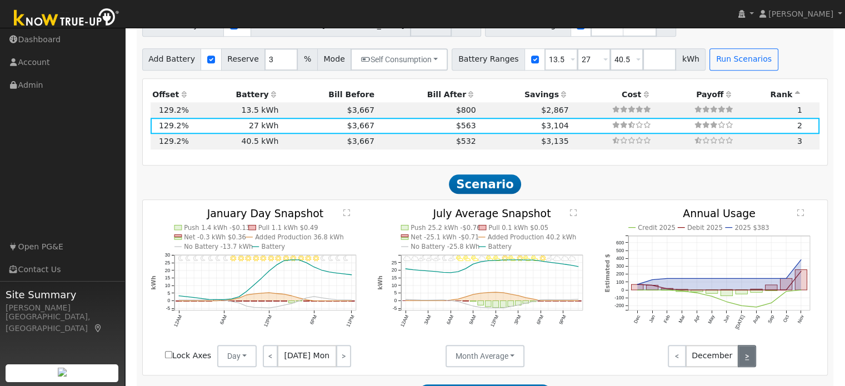
click at [748, 357] on link ">" at bounding box center [747, 356] width 18 height 22
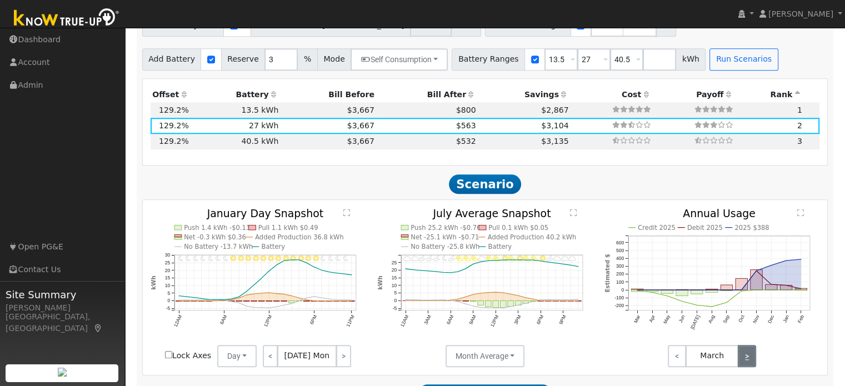
click at [748, 357] on link ">" at bounding box center [747, 356] width 18 height 22
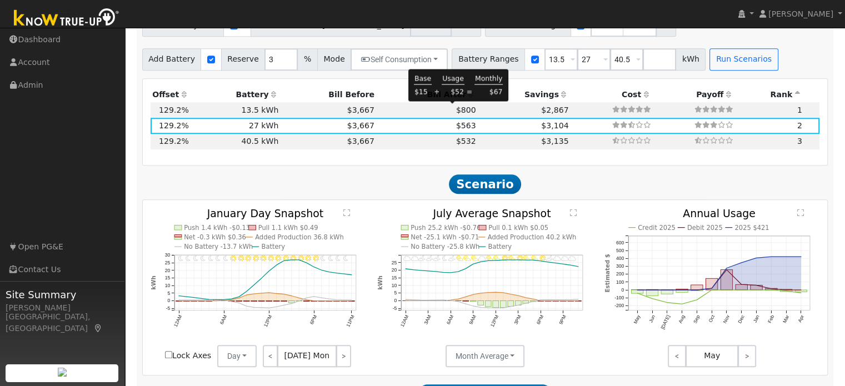
click at [456, 111] on span "$800" at bounding box center [466, 110] width 20 height 9
type input "$13,109"
type input "$16,200"
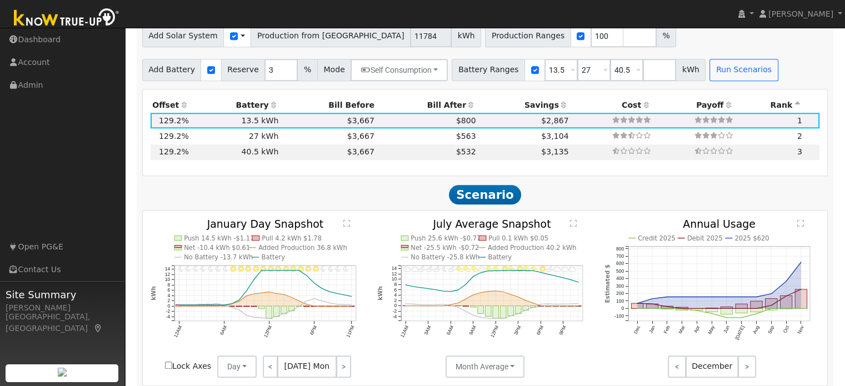
scroll to position [1018, 0]
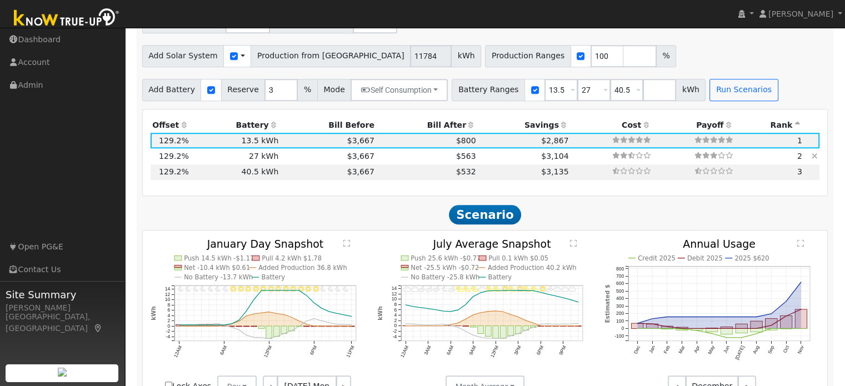
click at [337, 157] on td "$3,667" at bounding box center [329, 156] width 96 height 16
type input "$17,969"
type input "$32,400"
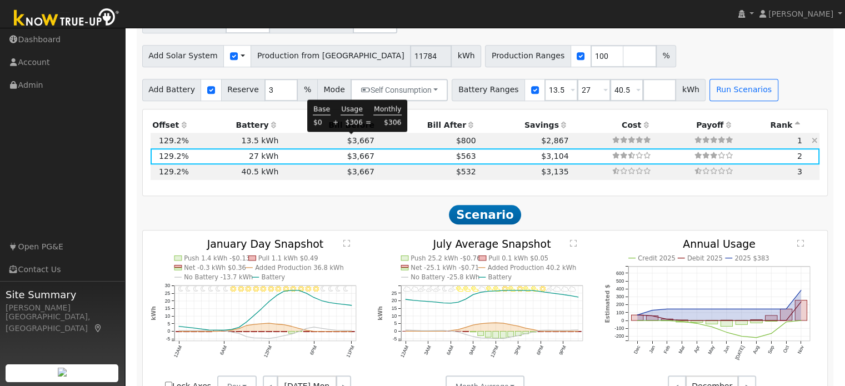
click at [351, 142] on span "$3,667" at bounding box center [360, 140] width 27 height 9
type input "$13,109"
type input "$16,200"
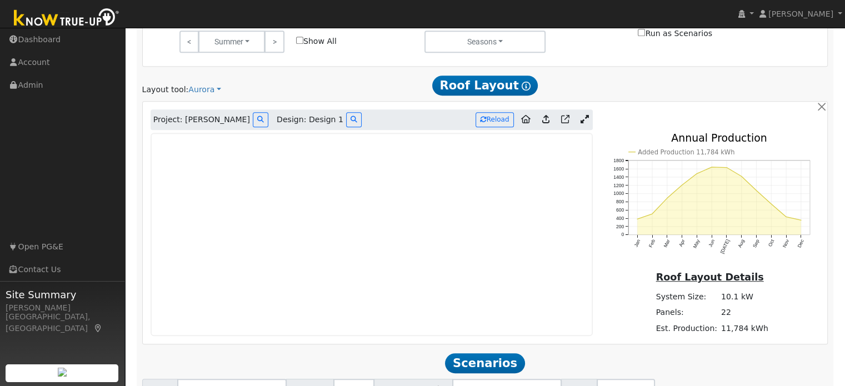
scroll to position [623, 0]
